Goal: Task Accomplishment & Management: Complete application form

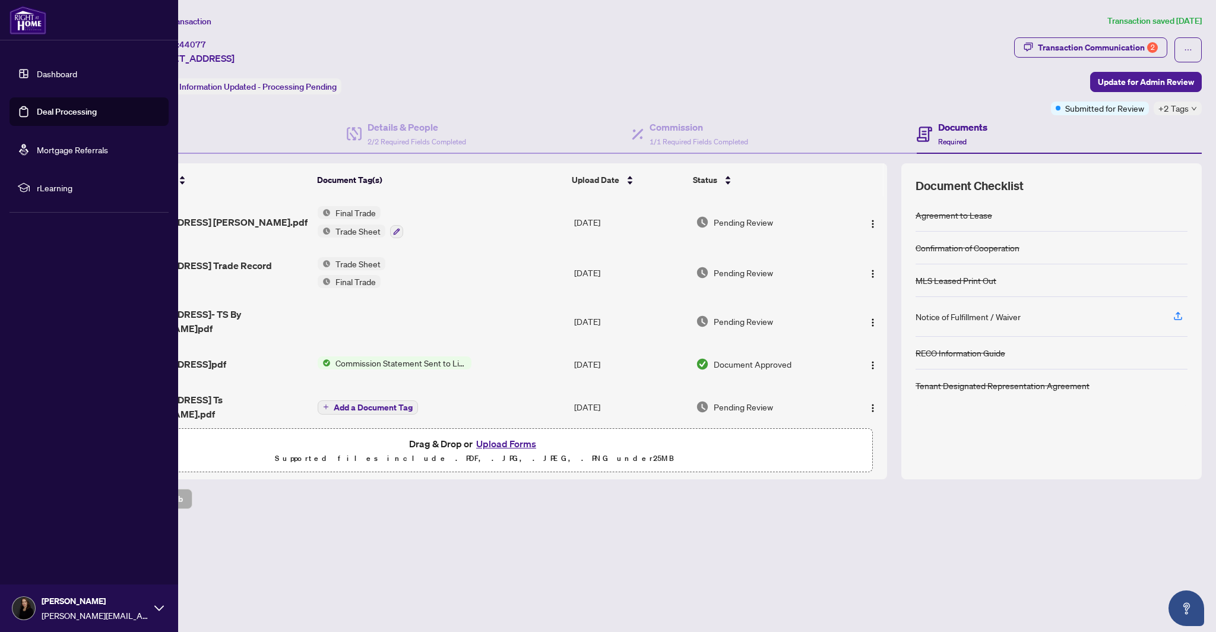
click at [68, 73] on link "Dashboard" at bounding box center [57, 73] width 40 height 11
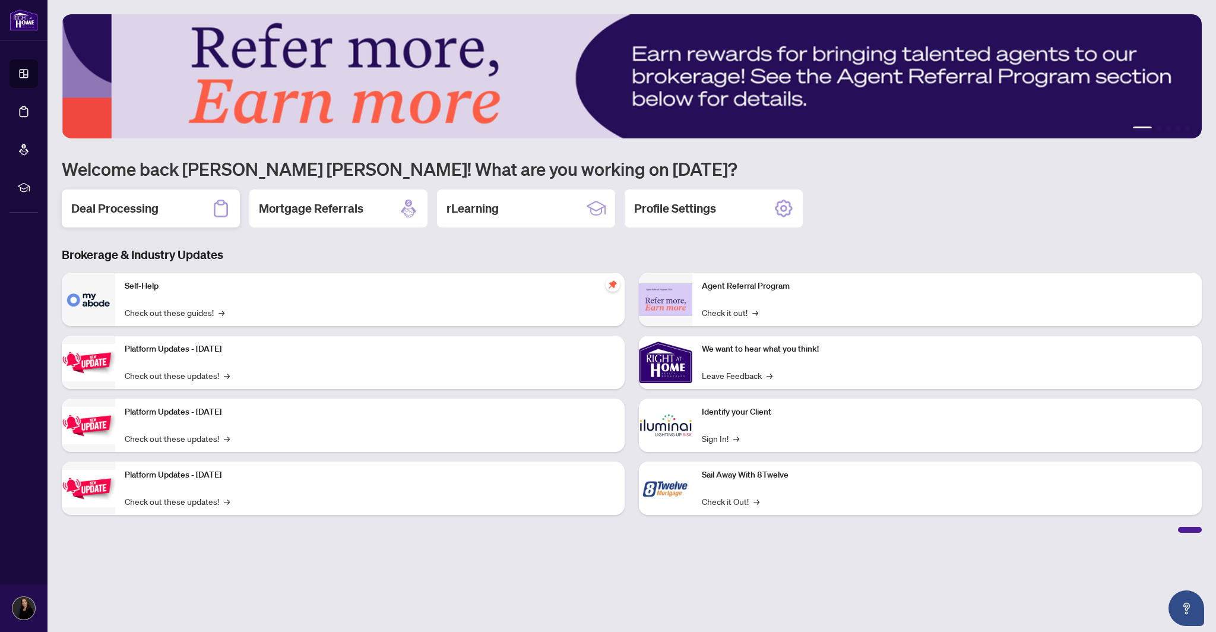
click at [153, 212] on h2 "Deal Processing" at bounding box center [114, 208] width 87 height 17
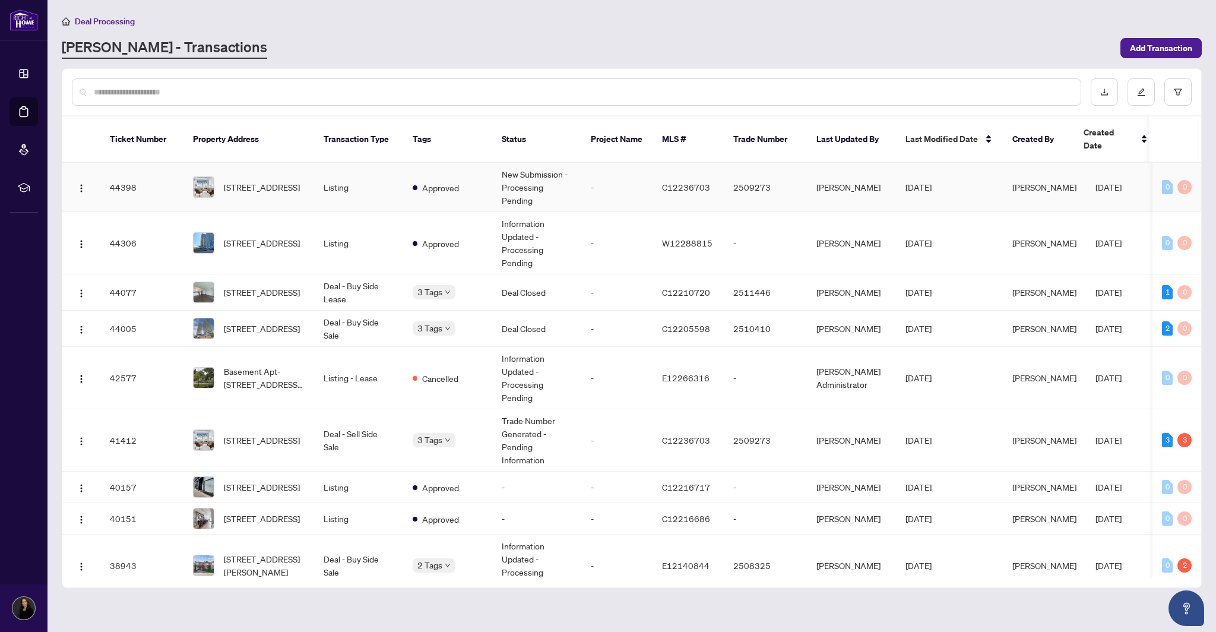
click at [253, 163] on td "[STREET_ADDRESS]" at bounding box center [248, 187] width 131 height 49
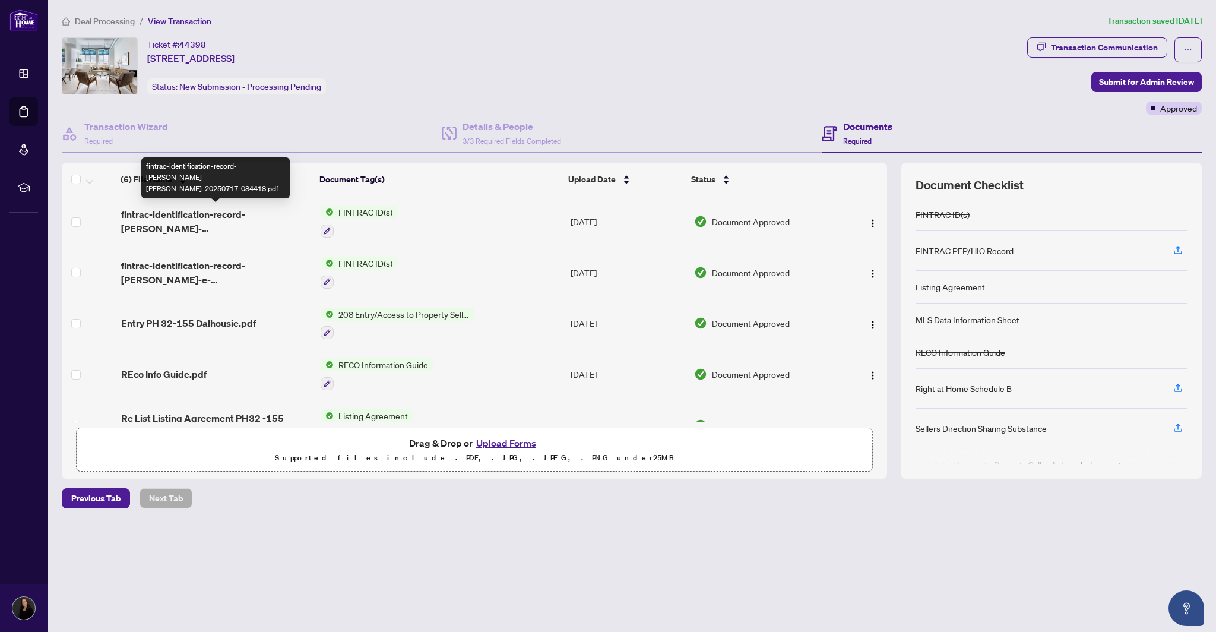
click at [172, 219] on span "fintrac-identification-record-[PERSON_NAME]-[PERSON_NAME]-20250717-084418.pdf" at bounding box center [216, 221] width 190 height 28
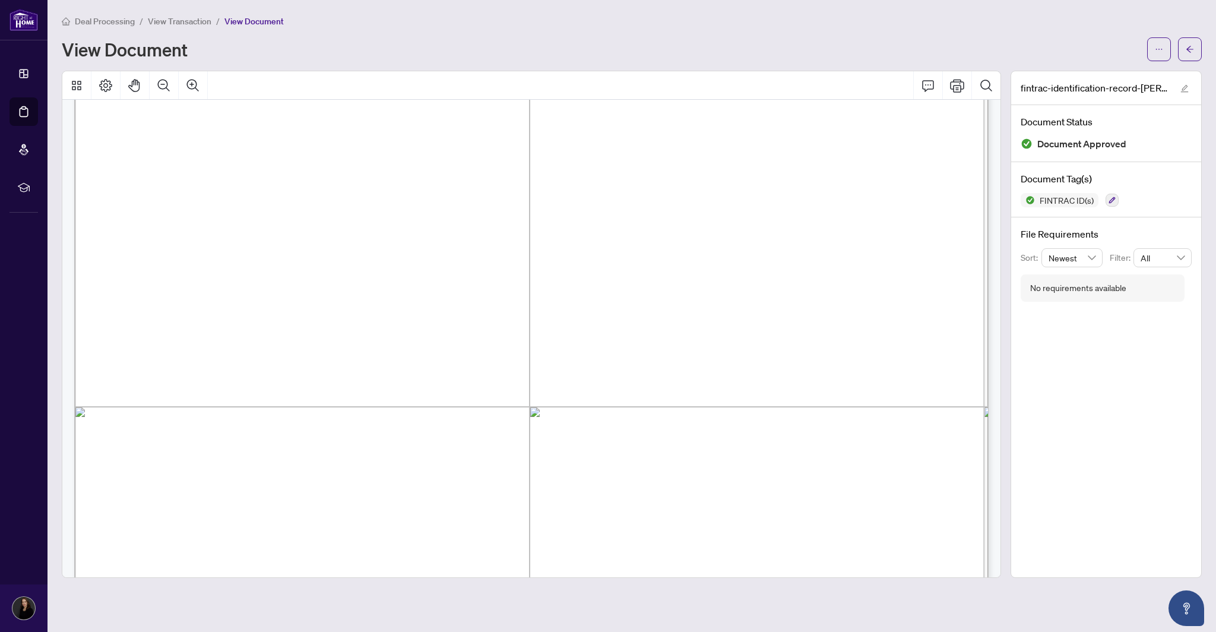
scroll to position [163, 0]
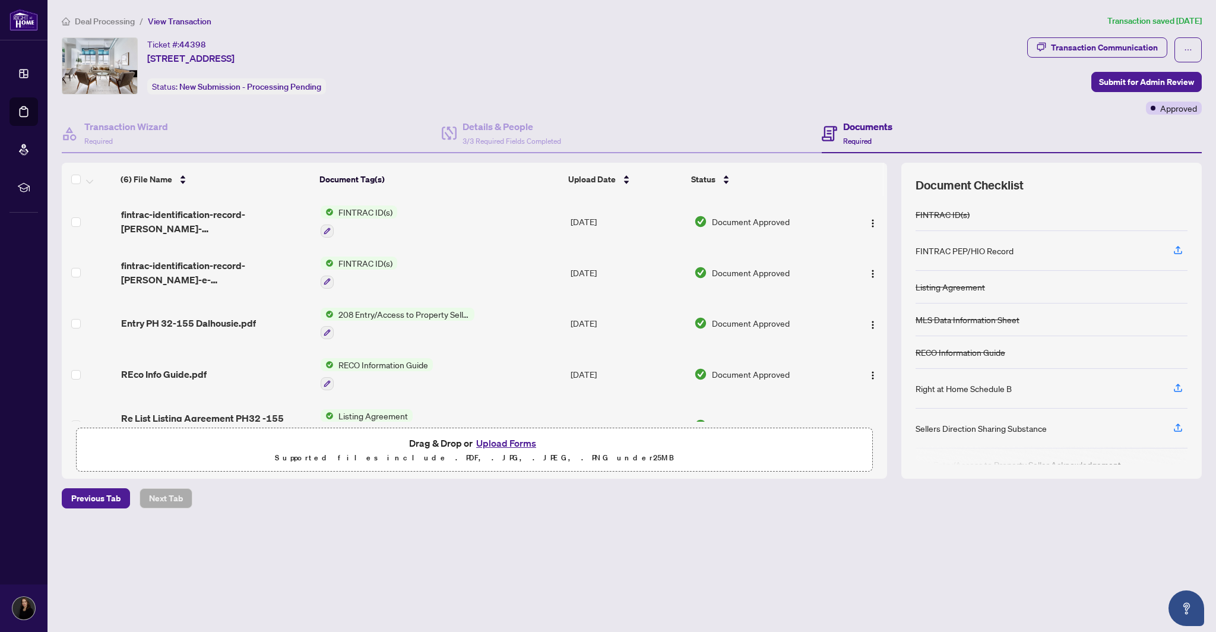
scroll to position [80, 0]
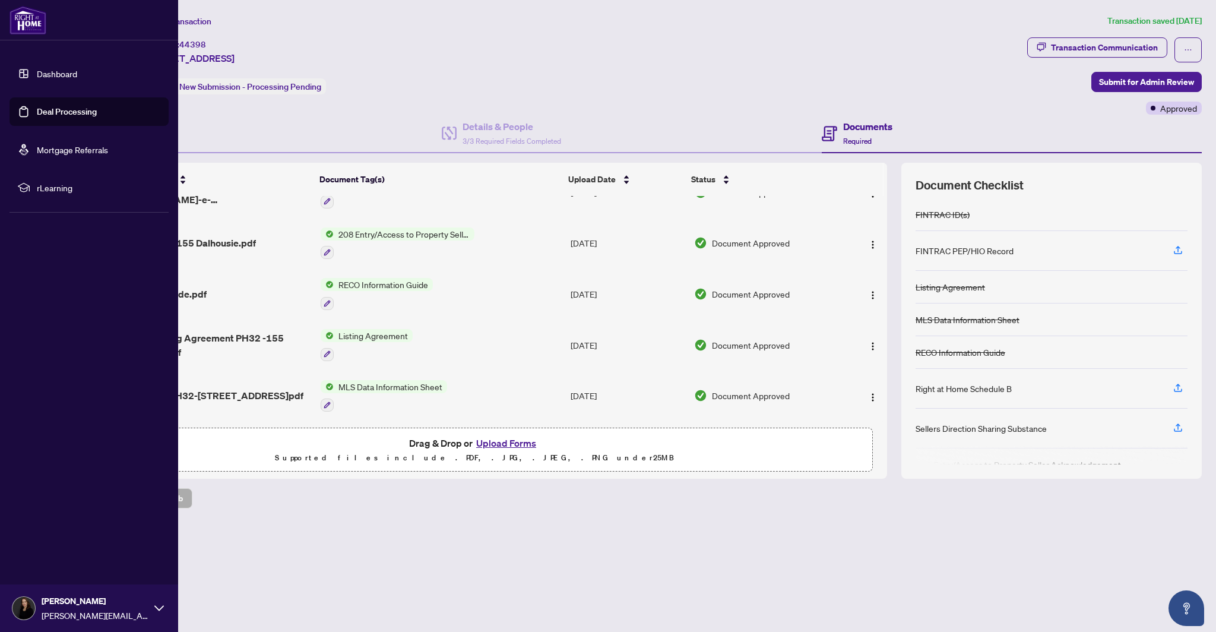
click at [55, 69] on link "Dashboard" at bounding box center [57, 73] width 40 height 11
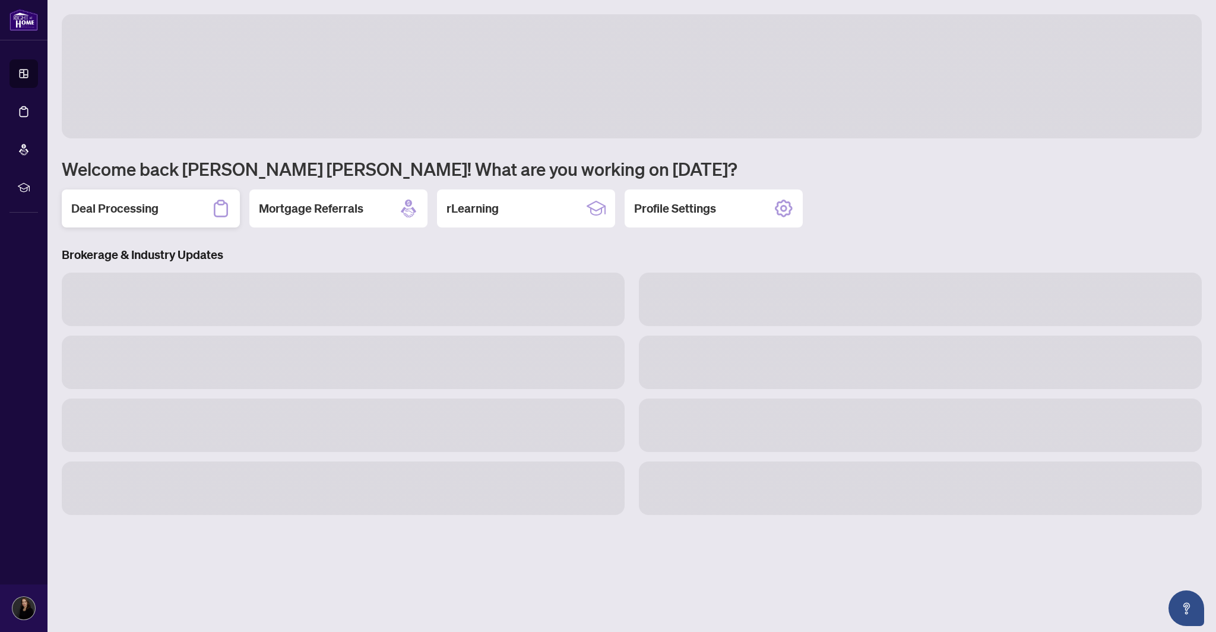
click at [144, 212] on h2 "Deal Processing" at bounding box center [114, 208] width 87 height 17
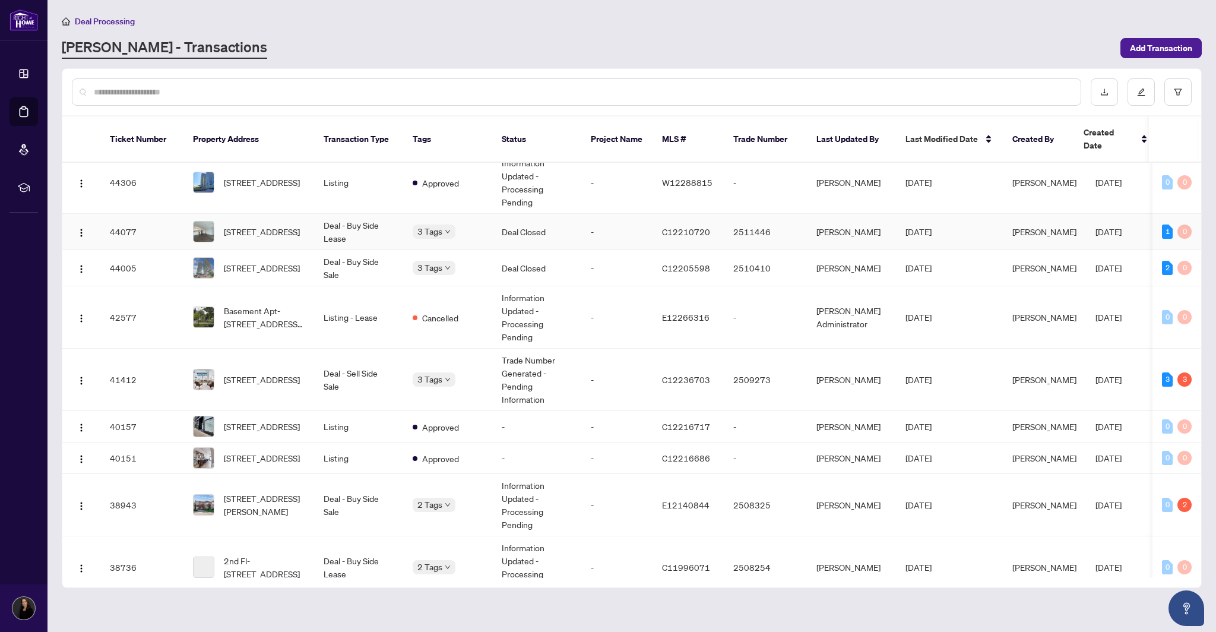
scroll to position [103, 0]
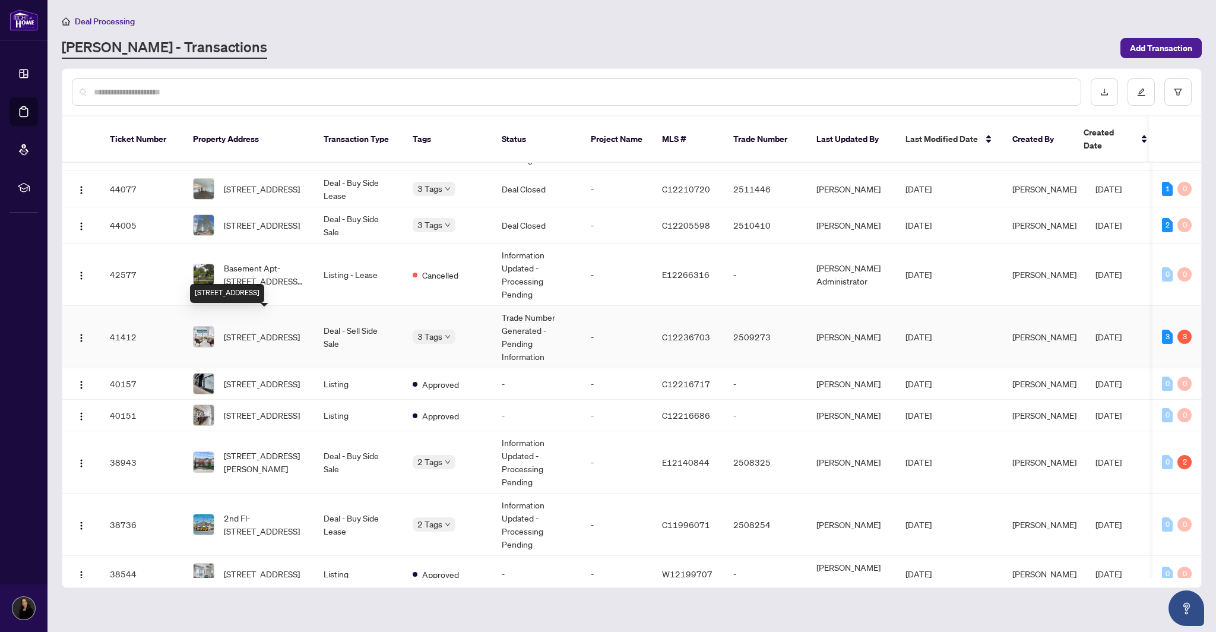
click at [274, 330] on span "[STREET_ADDRESS]" at bounding box center [262, 336] width 76 height 13
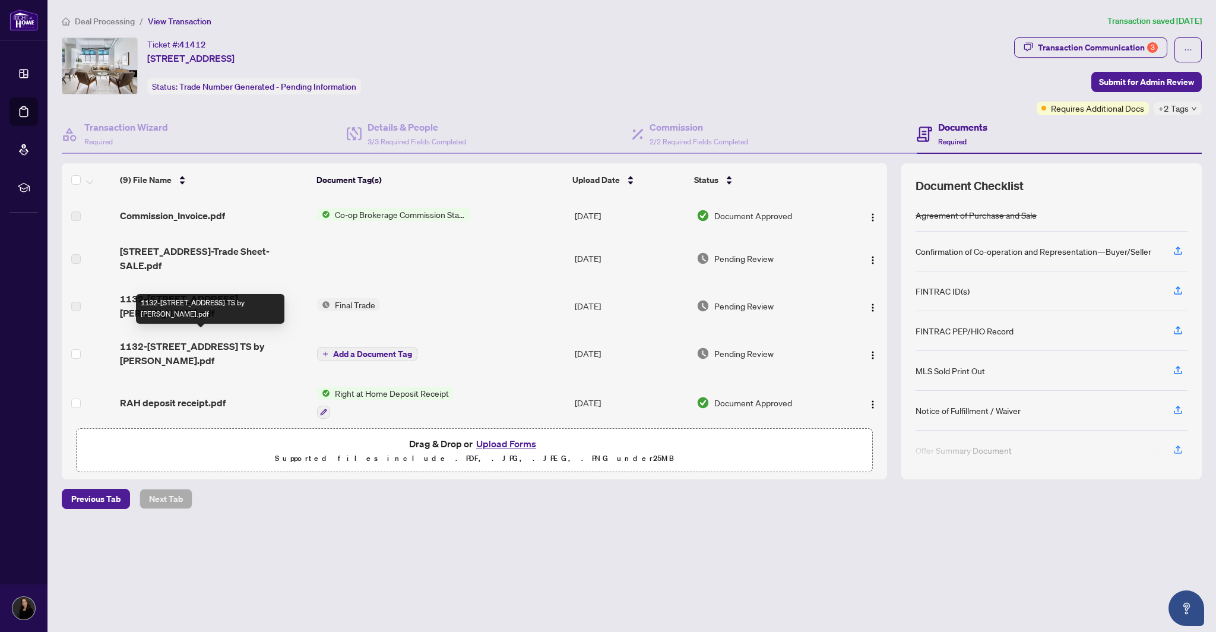
click at [234, 339] on span "1132-[STREET_ADDRESS] TS by [PERSON_NAME].pdf" at bounding box center [214, 353] width 188 height 28
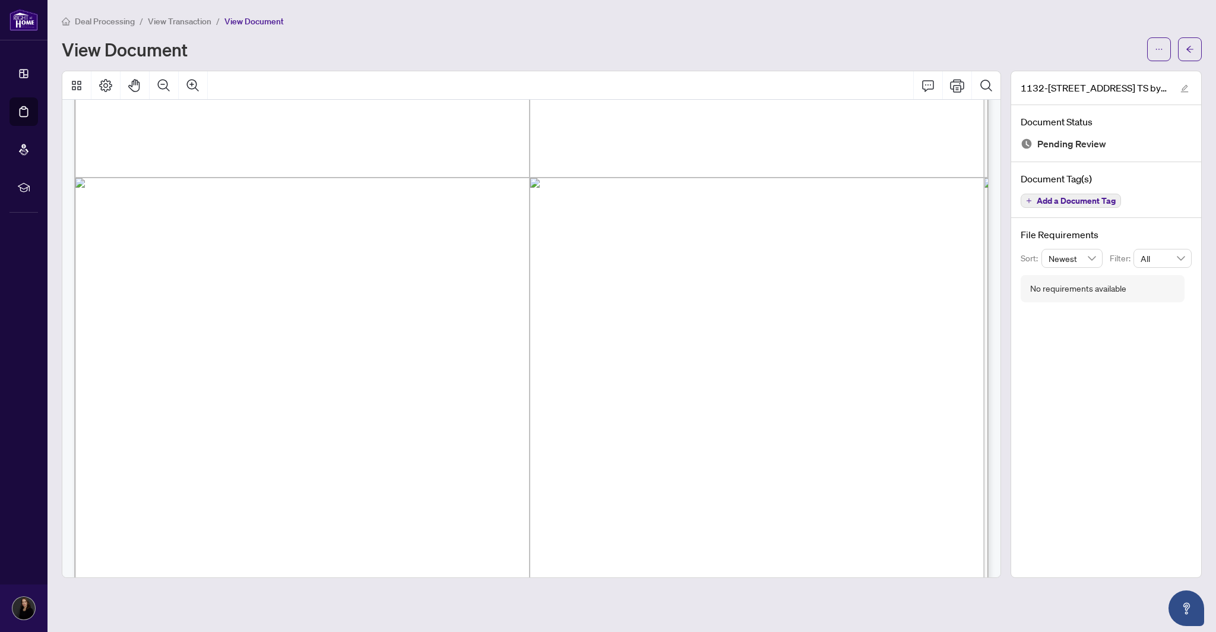
scroll to position [389, 0]
click at [1189, 49] on icon "arrow-left" at bounding box center [1189, 49] width 7 height 7
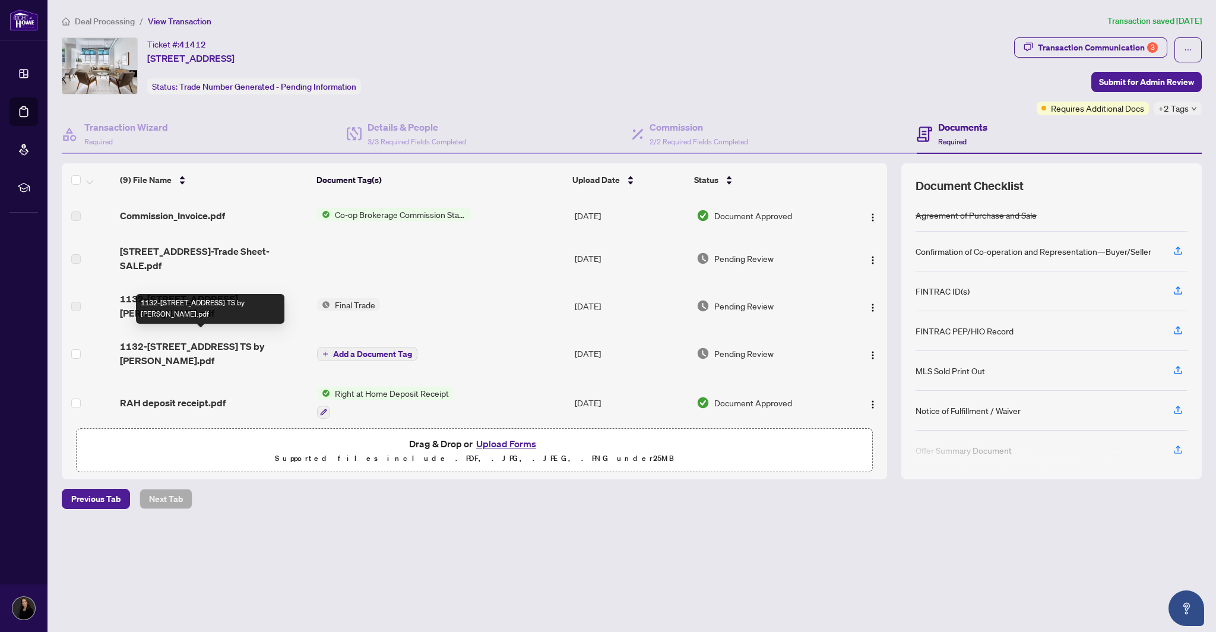
click at [246, 339] on span "1132-[STREET_ADDRESS] TS by [PERSON_NAME].pdf" at bounding box center [214, 353] width 188 height 28
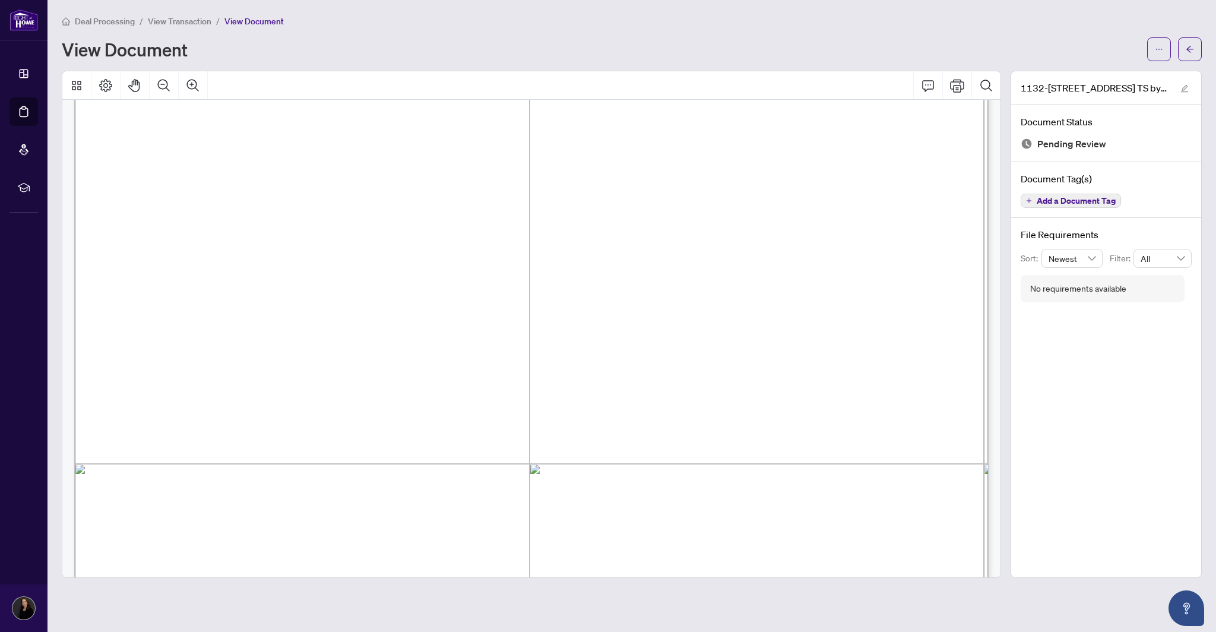
scroll to position [567, 0]
click at [957, 87] on icon "Print" at bounding box center [957, 85] width 14 height 13
click at [953, 85] on icon "Print" at bounding box center [957, 85] width 14 height 13
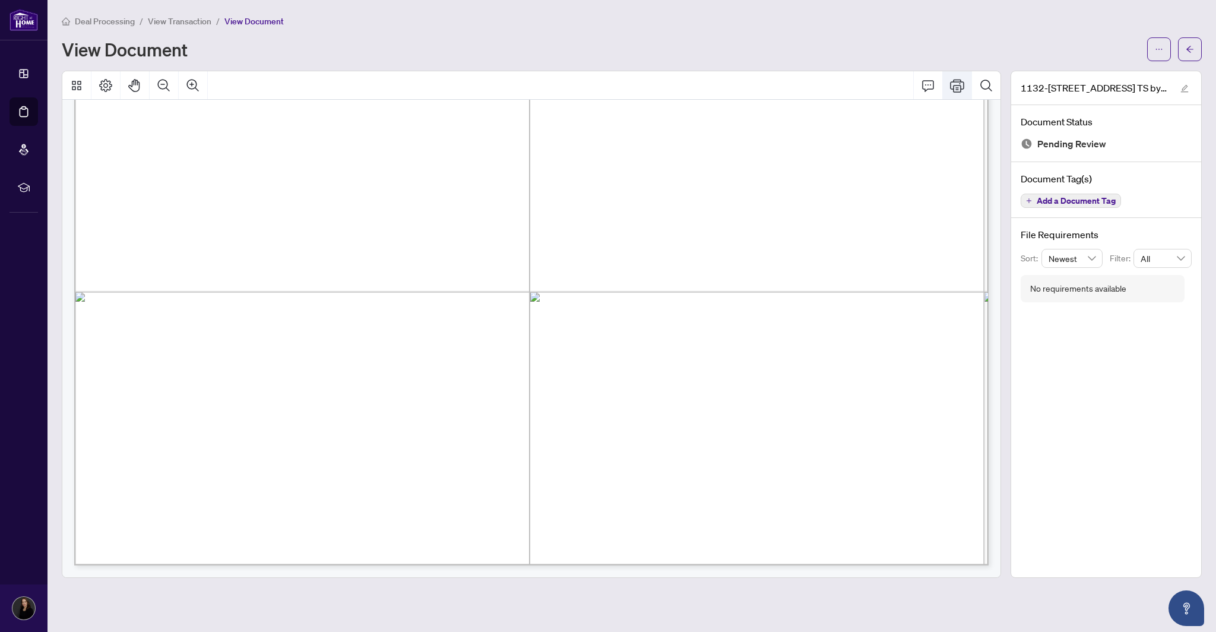
click at [967, 85] on button "Print" at bounding box center [957, 85] width 28 height 28
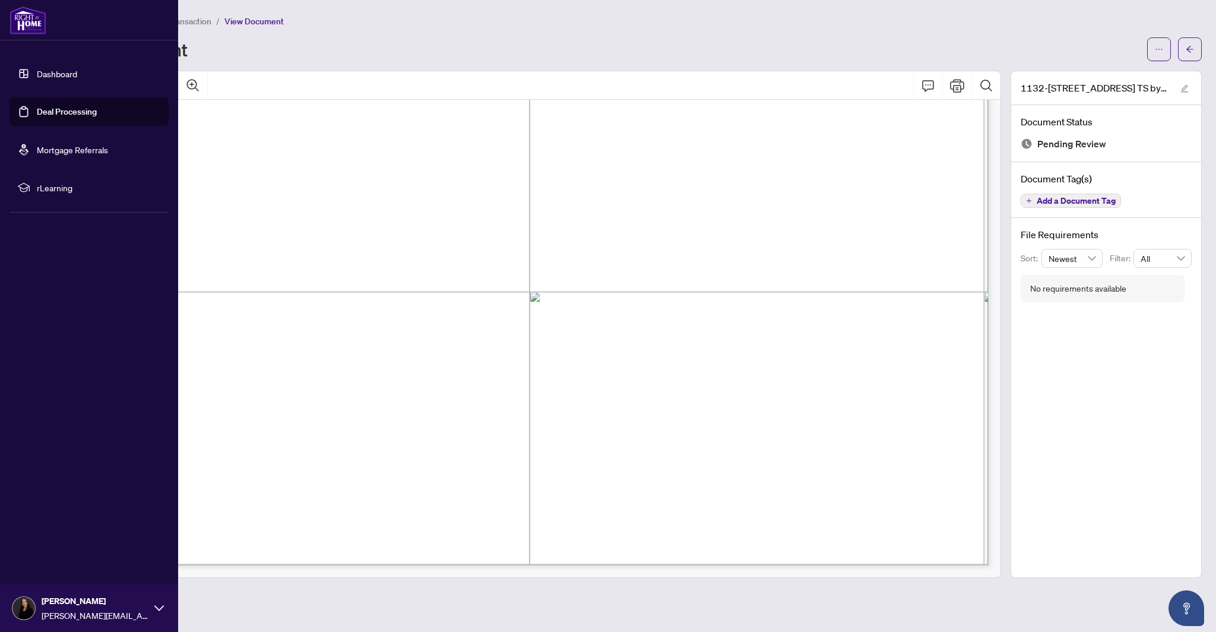
click at [69, 72] on link "Dashboard" at bounding box center [57, 73] width 40 height 11
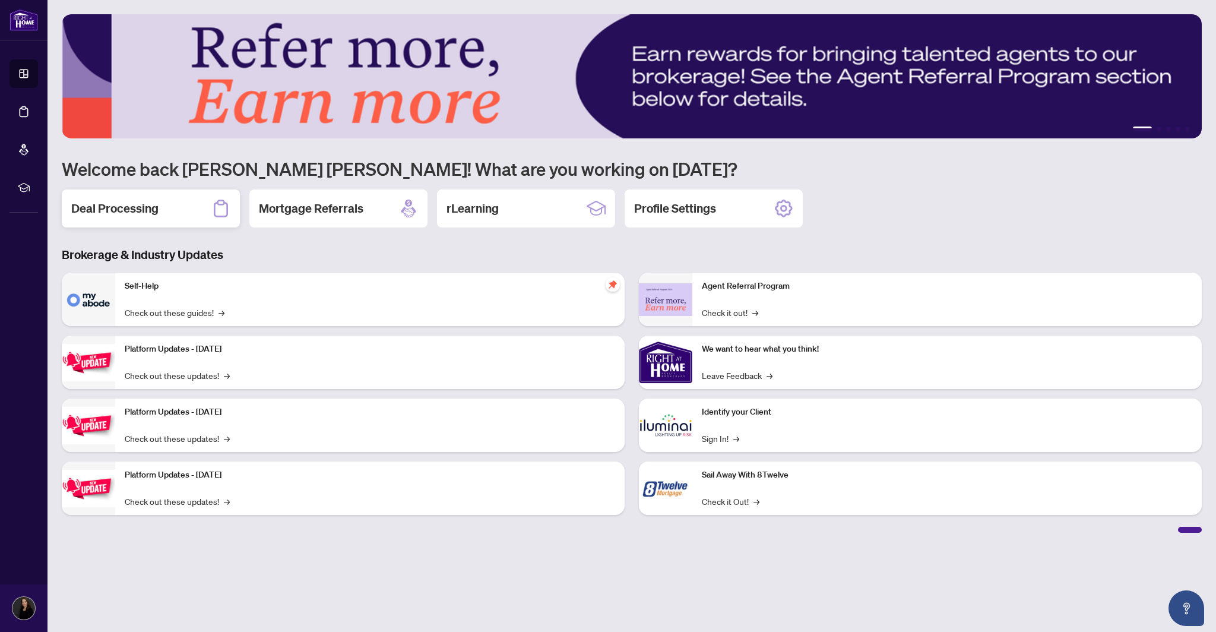
click at [214, 205] on icon at bounding box center [221, 208] width 14 height 17
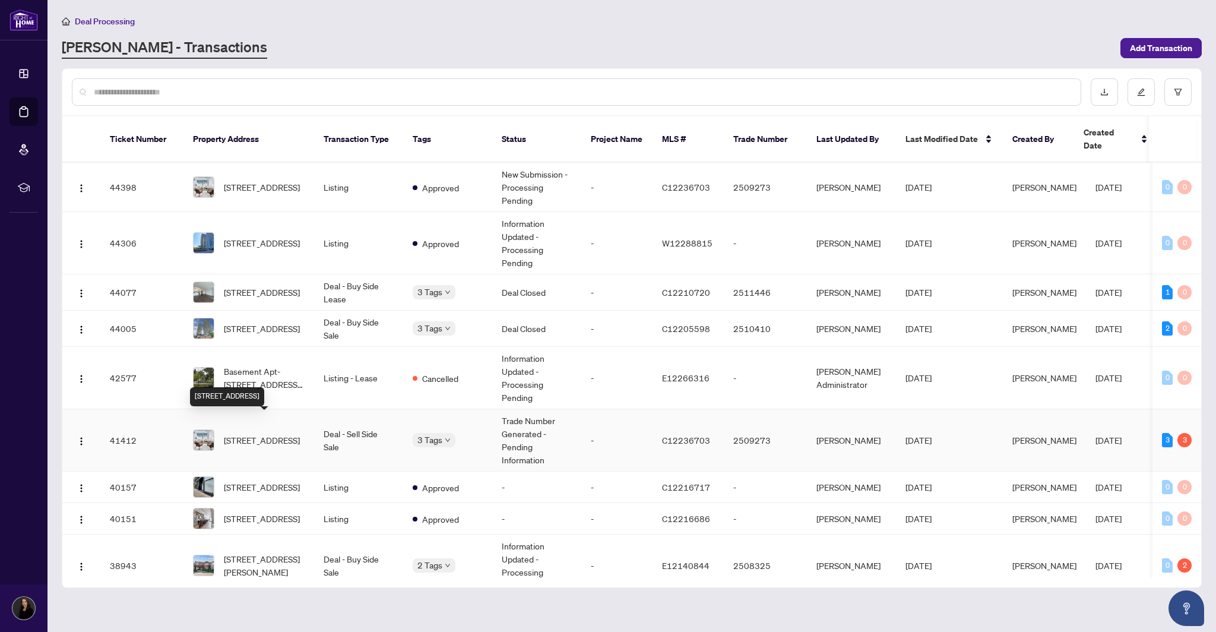
click at [262, 433] on span "[STREET_ADDRESS]" at bounding box center [262, 439] width 76 height 13
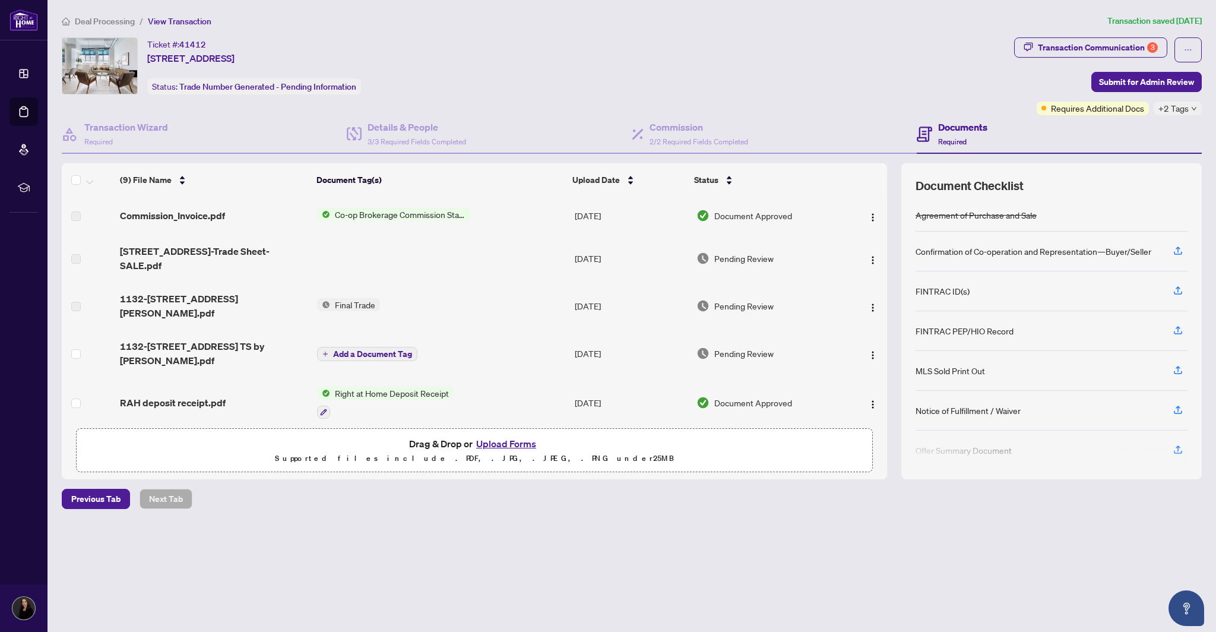
click at [501, 443] on button "Upload Forms" at bounding box center [505, 443] width 67 height 15
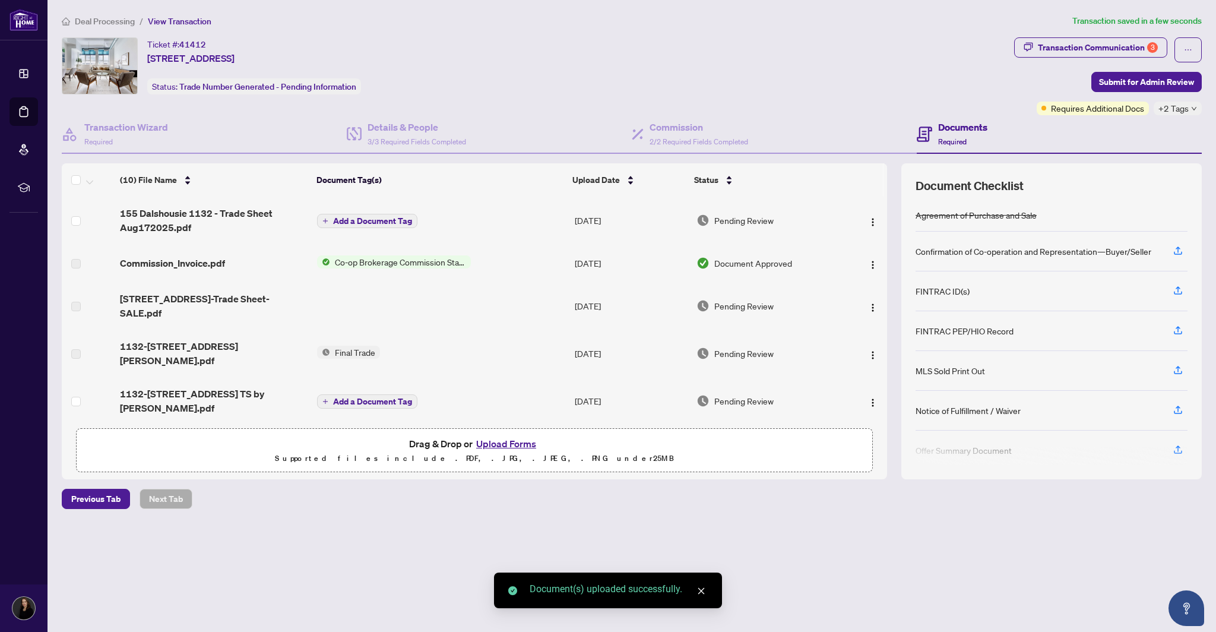
click at [361, 220] on span "Add a Document Tag" at bounding box center [372, 221] width 79 height 8
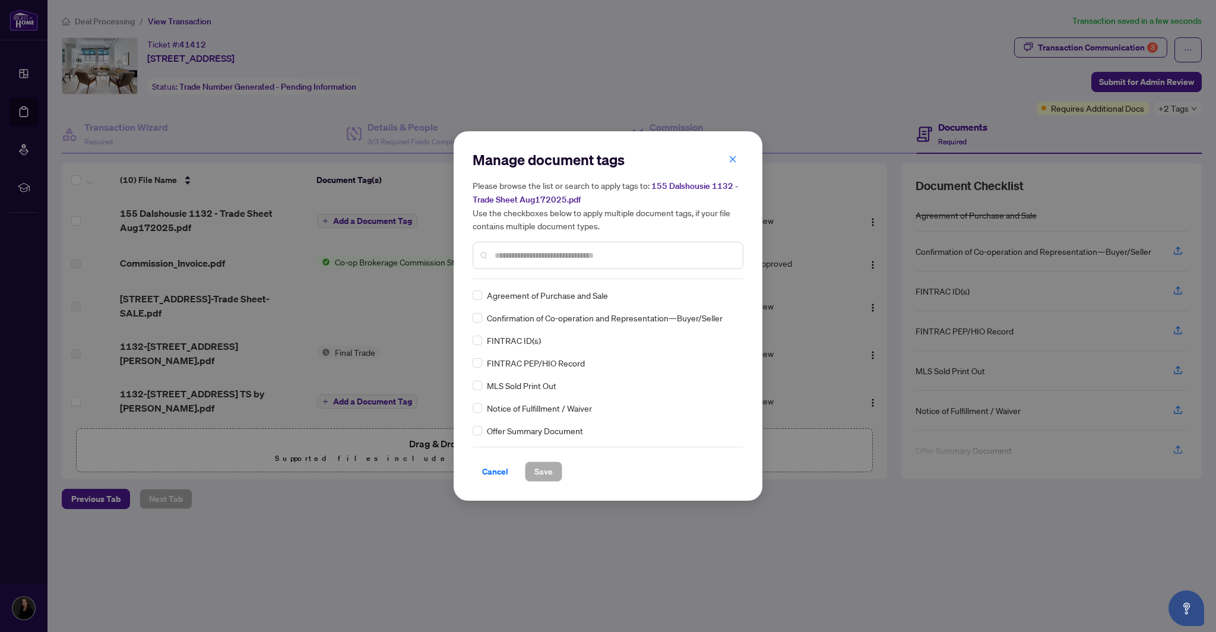
click at [540, 277] on div "Manage document tags Please browse the list or search to apply tags to: 155 Dal…" at bounding box center [607, 214] width 271 height 129
click at [540, 258] on input "text" at bounding box center [613, 255] width 239 height 13
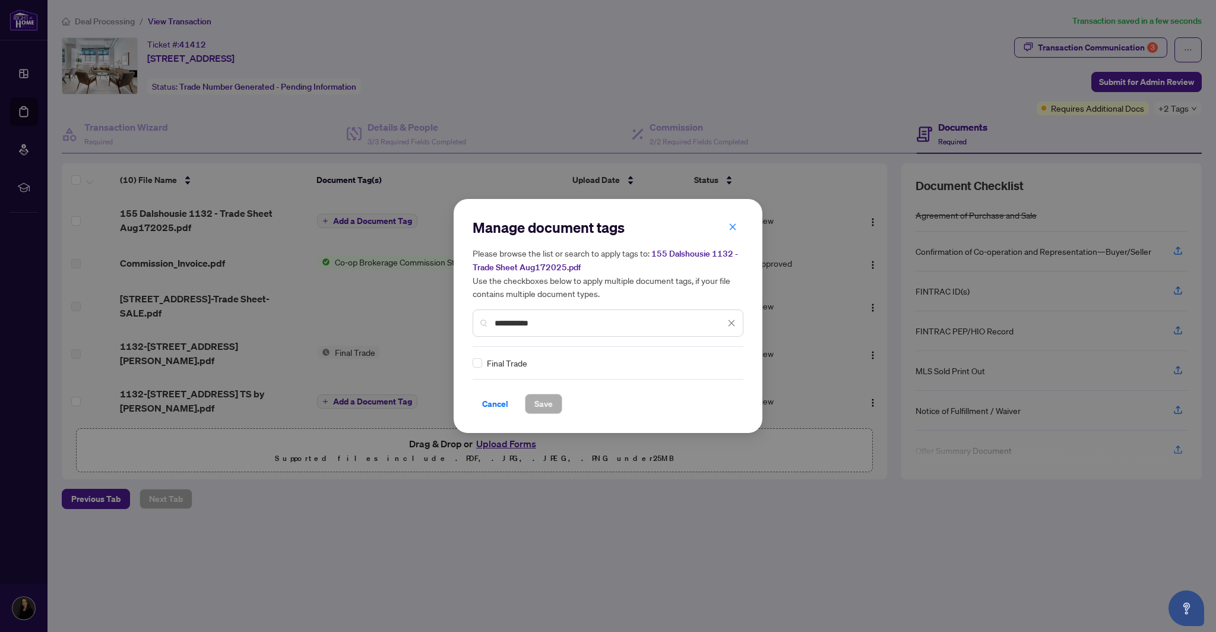
type input "**********"
click at [541, 401] on span "Save" at bounding box center [543, 403] width 18 height 19
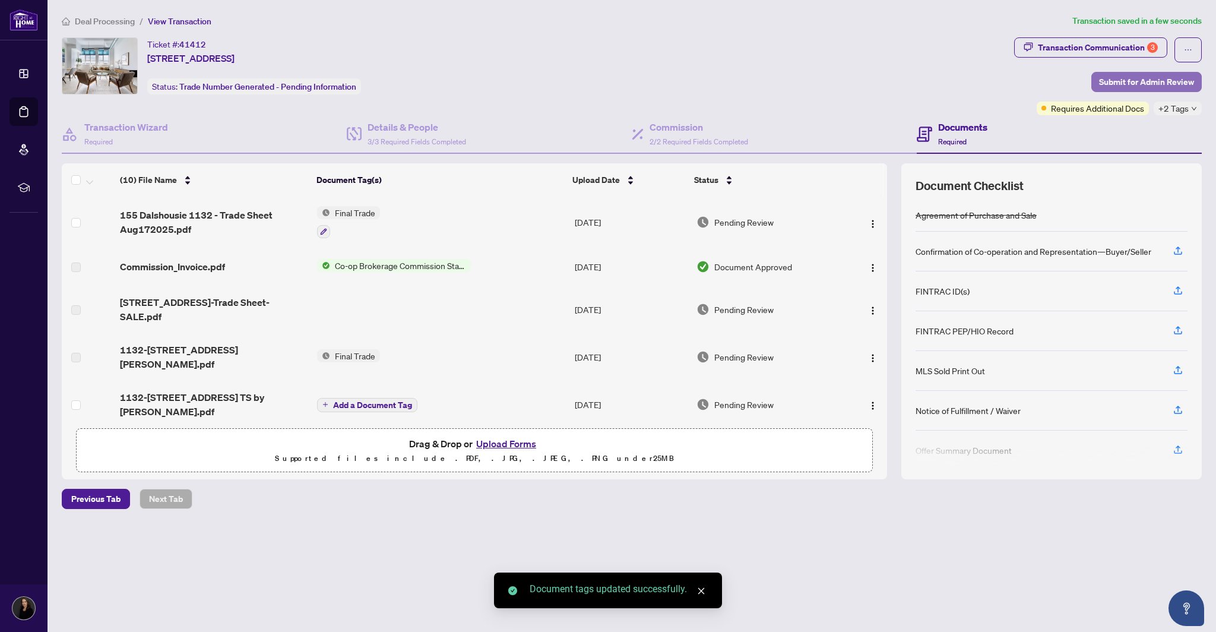
click at [1129, 82] on span "Submit for Admin Review" at bounding box center [1146, 81] width 95 height 19
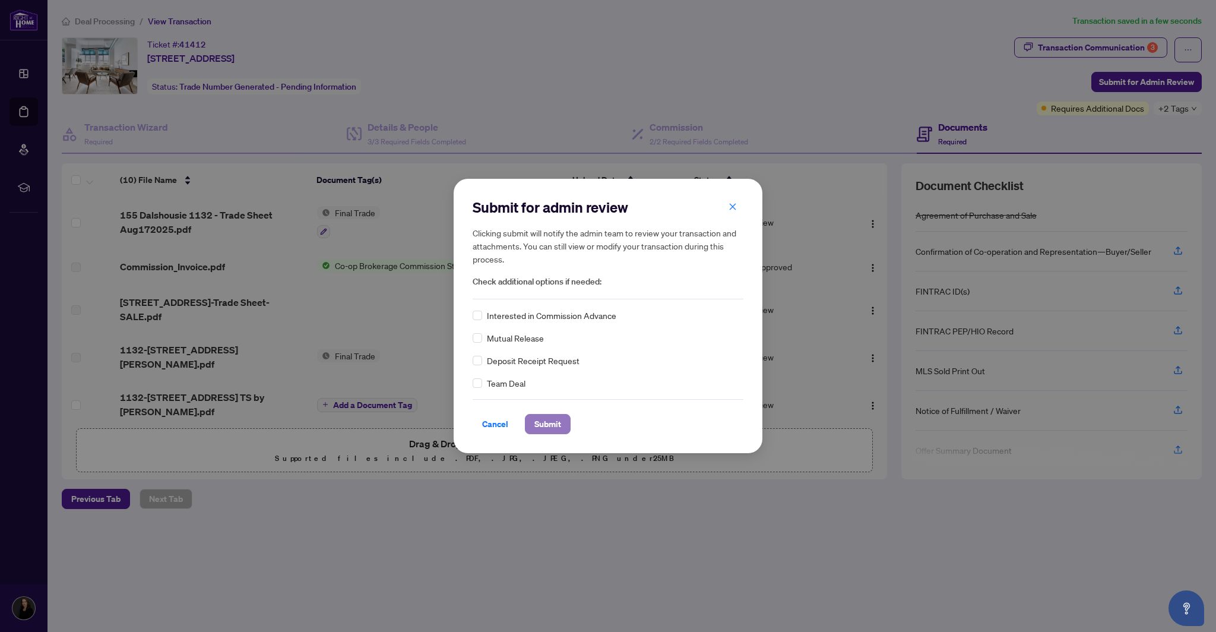
click at [544, 422] on span "Submit" at bounding box center [547, 423] width 27 height 19
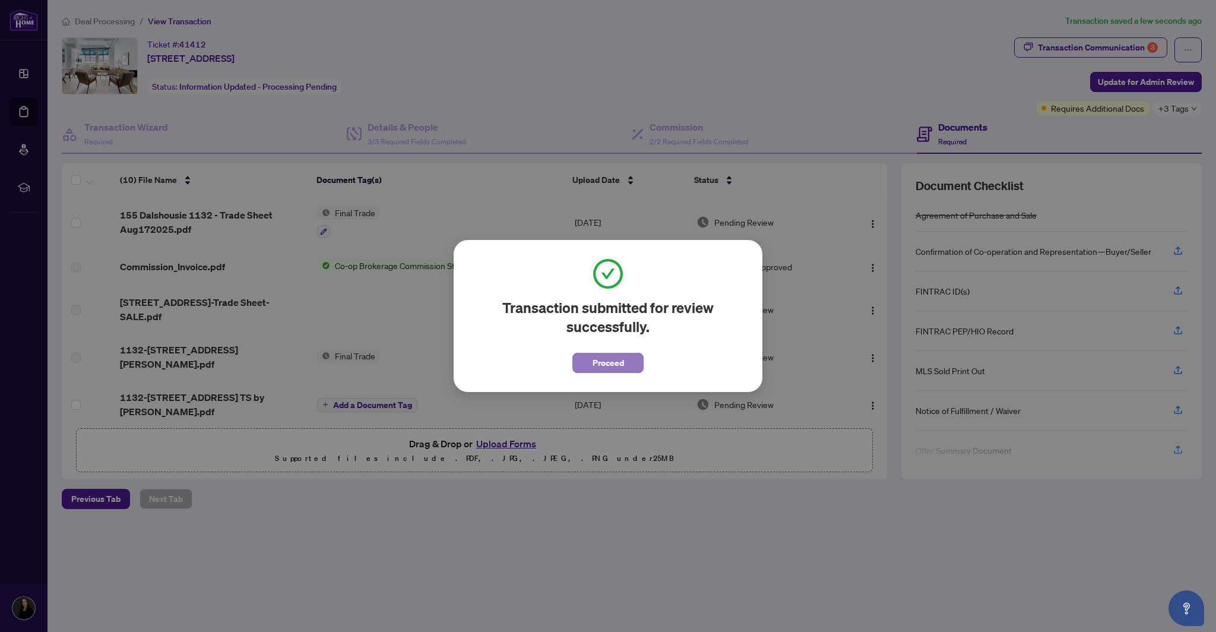
click at [606, 363] on span "Proceed" at bounding box center [607, 362] width 31 height 19
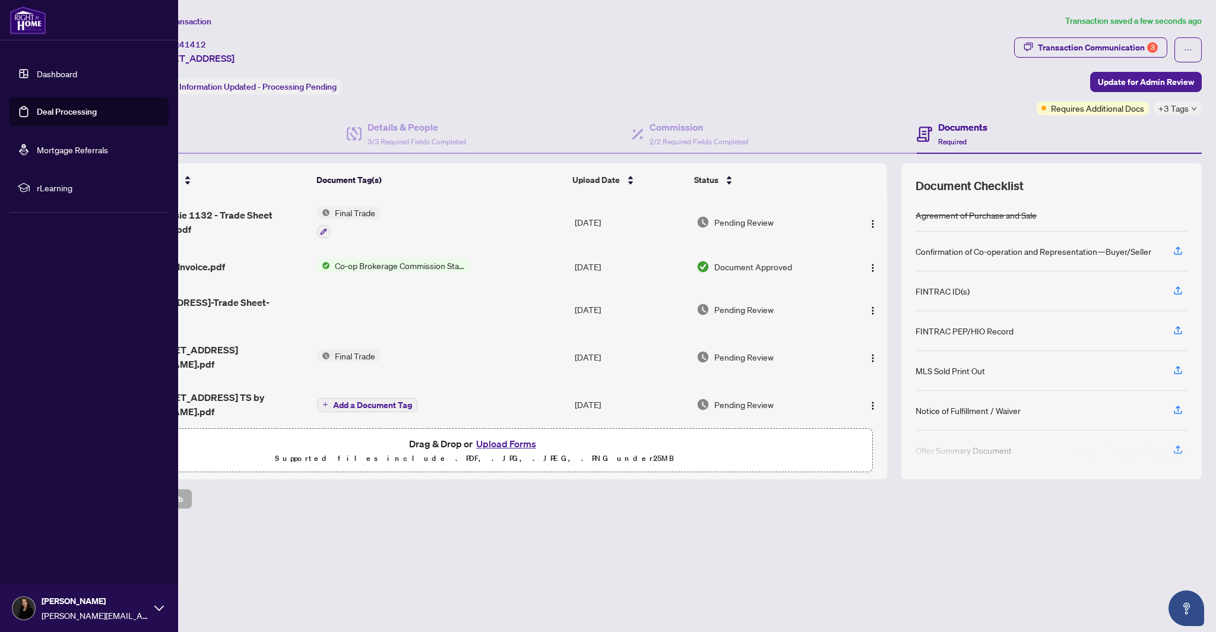
click at [77, 71] on link "Dashboard" at bounding box center [57, 73] width 40 height 11
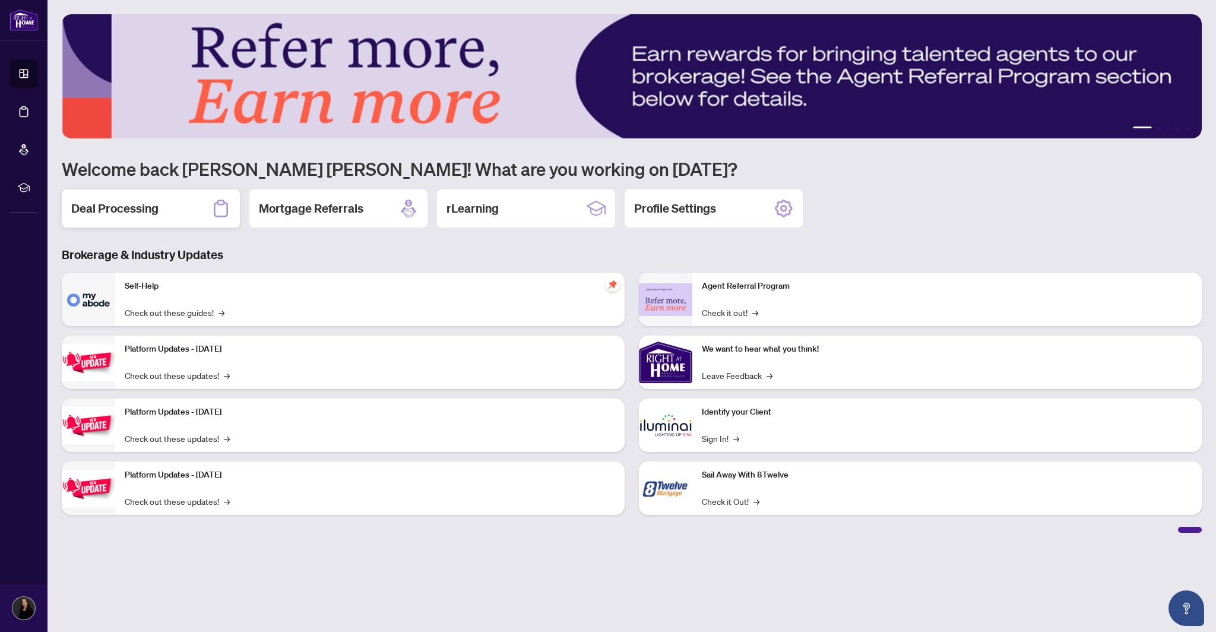
click at [202, 210] on div "Deal Processing" at bounding box center [151, 208] width 178 height 38
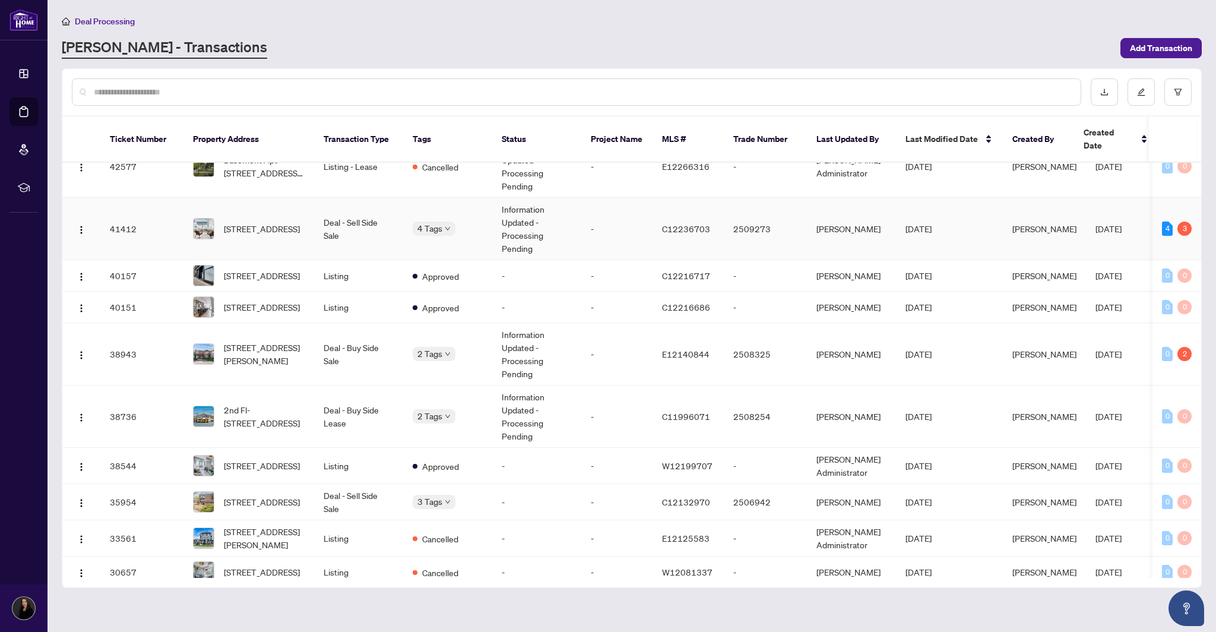
scroll to position [214, 0]
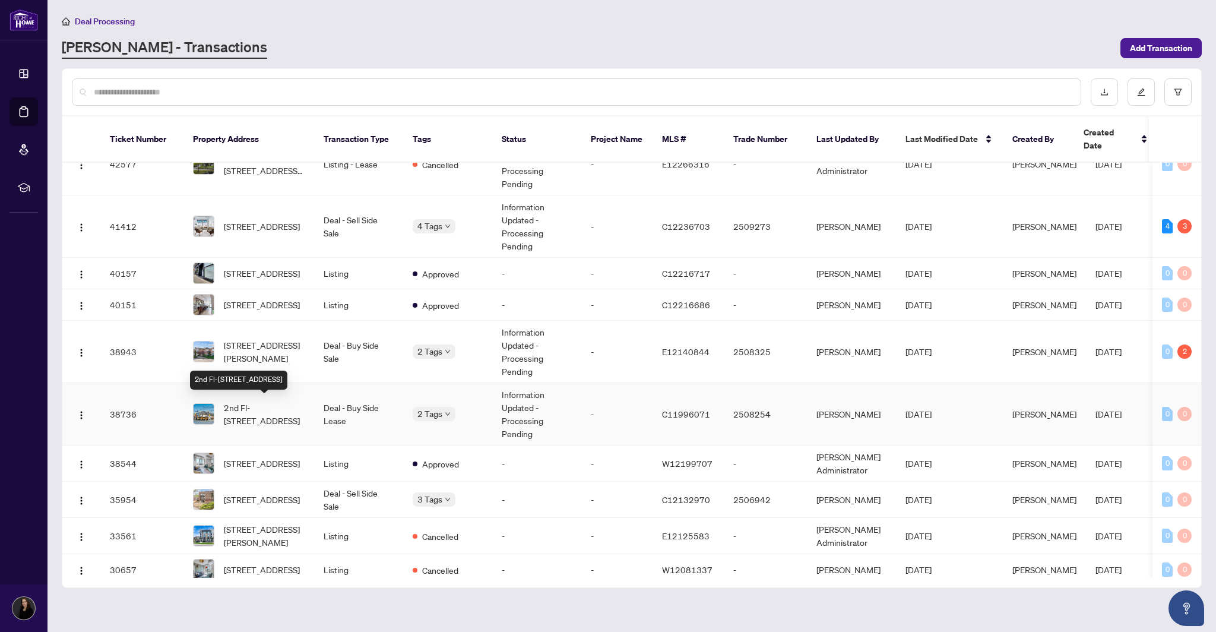
click at [277, 416] on span "2nd Fl-[STREET_ADDRESS]" at bounding box center [264, 414] width 81 height 26
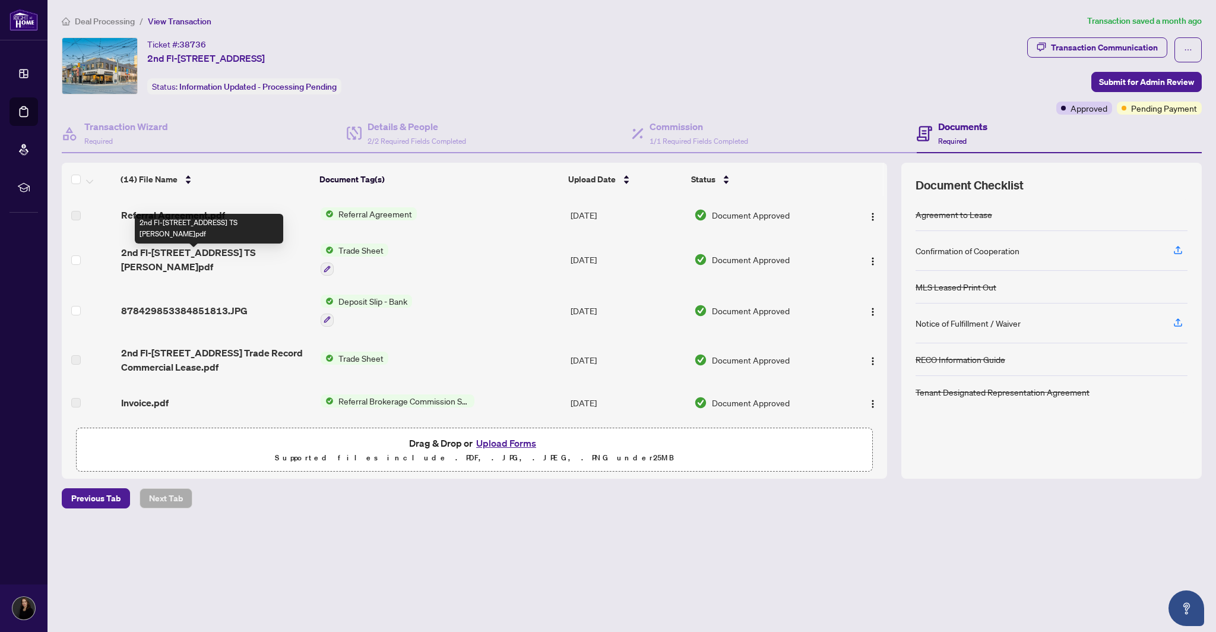
click at [207, 258] on span "2nd Fl-[STREET_ADDRESS] TS [PERSON_NAME]pdf" at bounding box center [216, 259] width 190 height 28
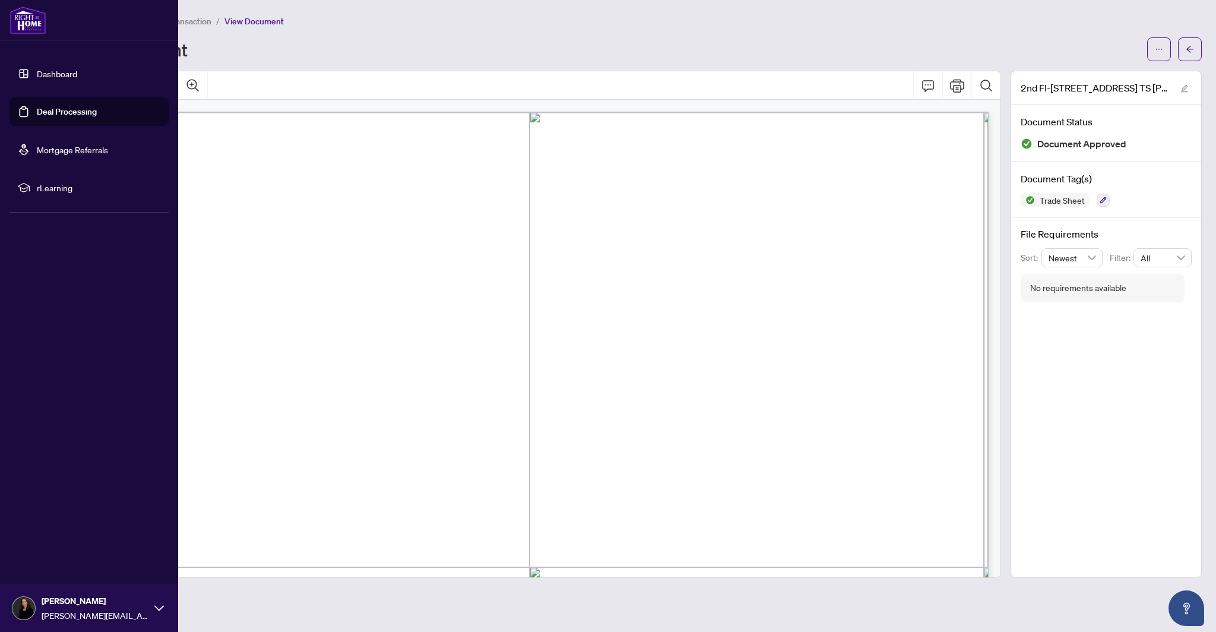
click at [69, 69] on link "Dashboard" at bounding box center [57, 73] width 40 height 11
